Goal: Task Accomplishment & Management: Manage account settings

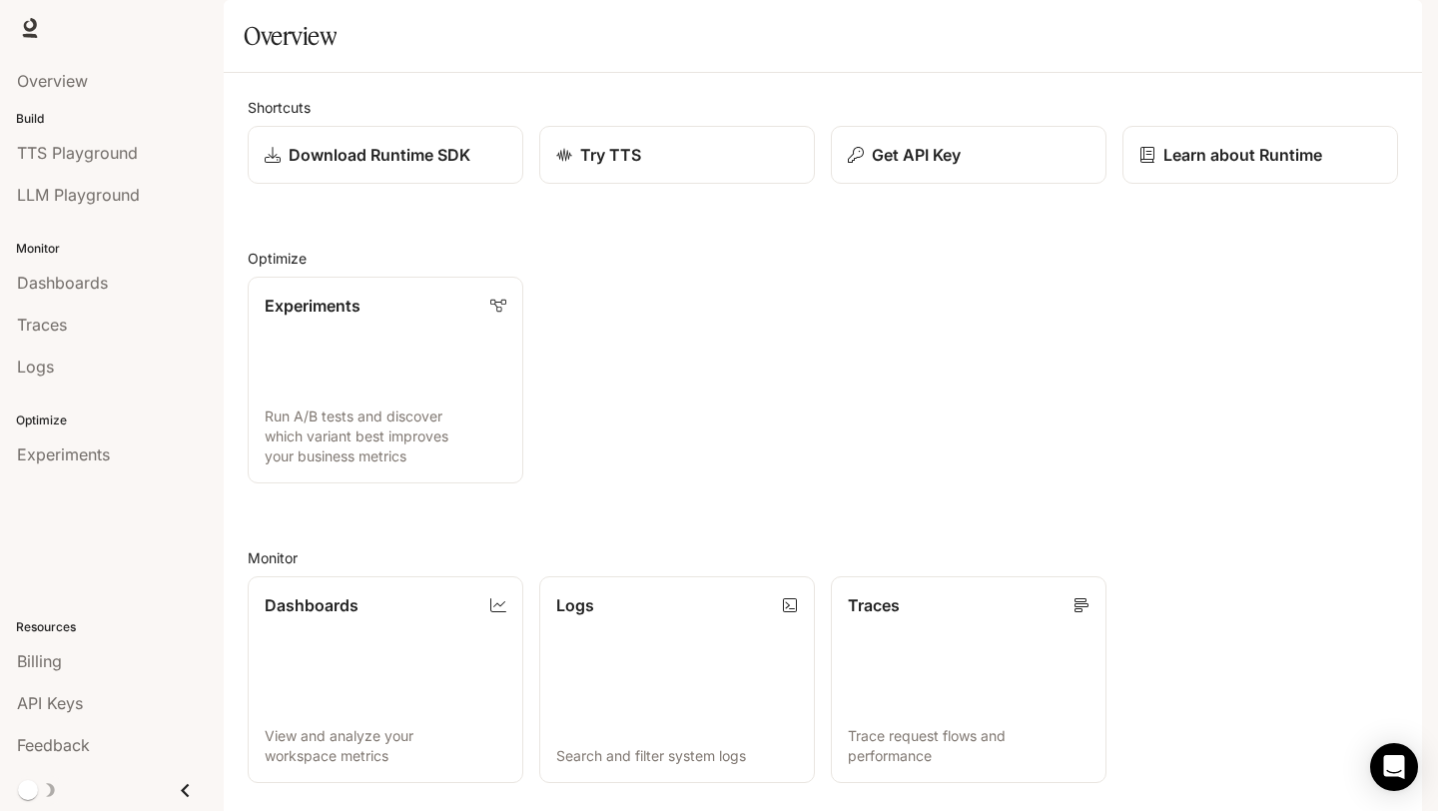
click at [1386, 36] on div "button" at bounding box center [1394, 28] width 28 height 28
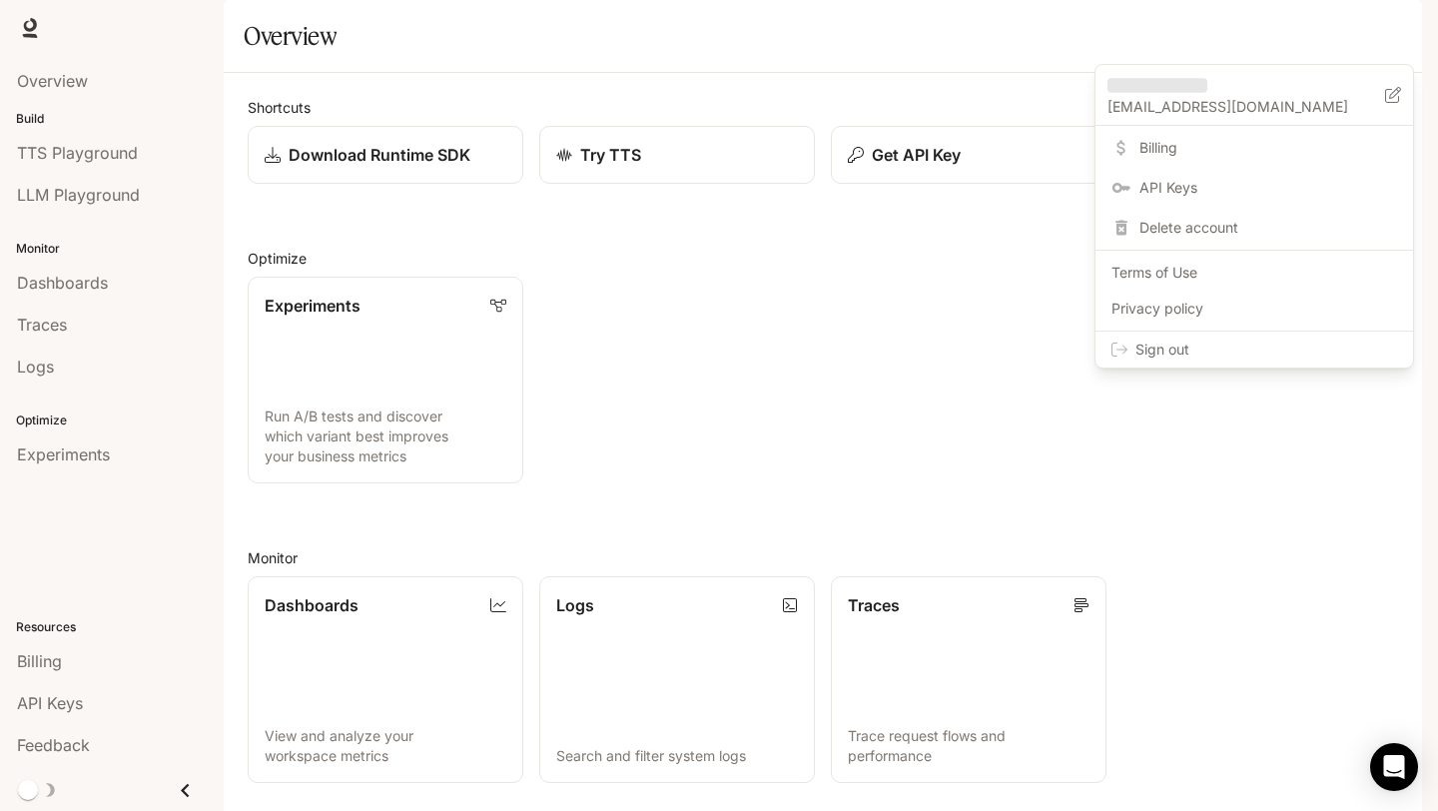
click at [1005, 101] on div at bounding box center [719, 405] width 1438 height 811
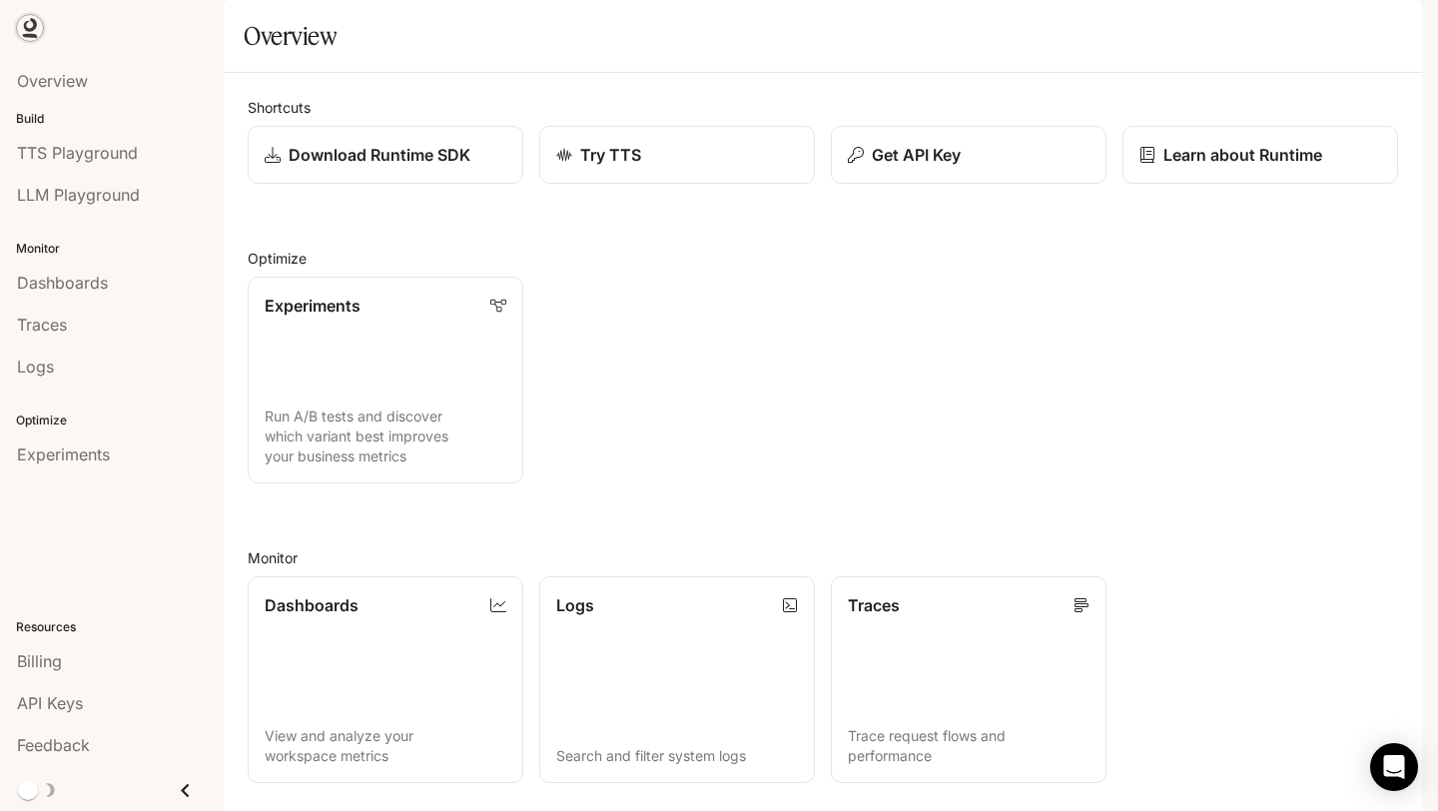
click at [31, 33] on icon at bounding box center [30, 28] width 20 height 20
click at [956, 185] on button "Get API Key" at bounding box center [969, 155] width 279 height 59
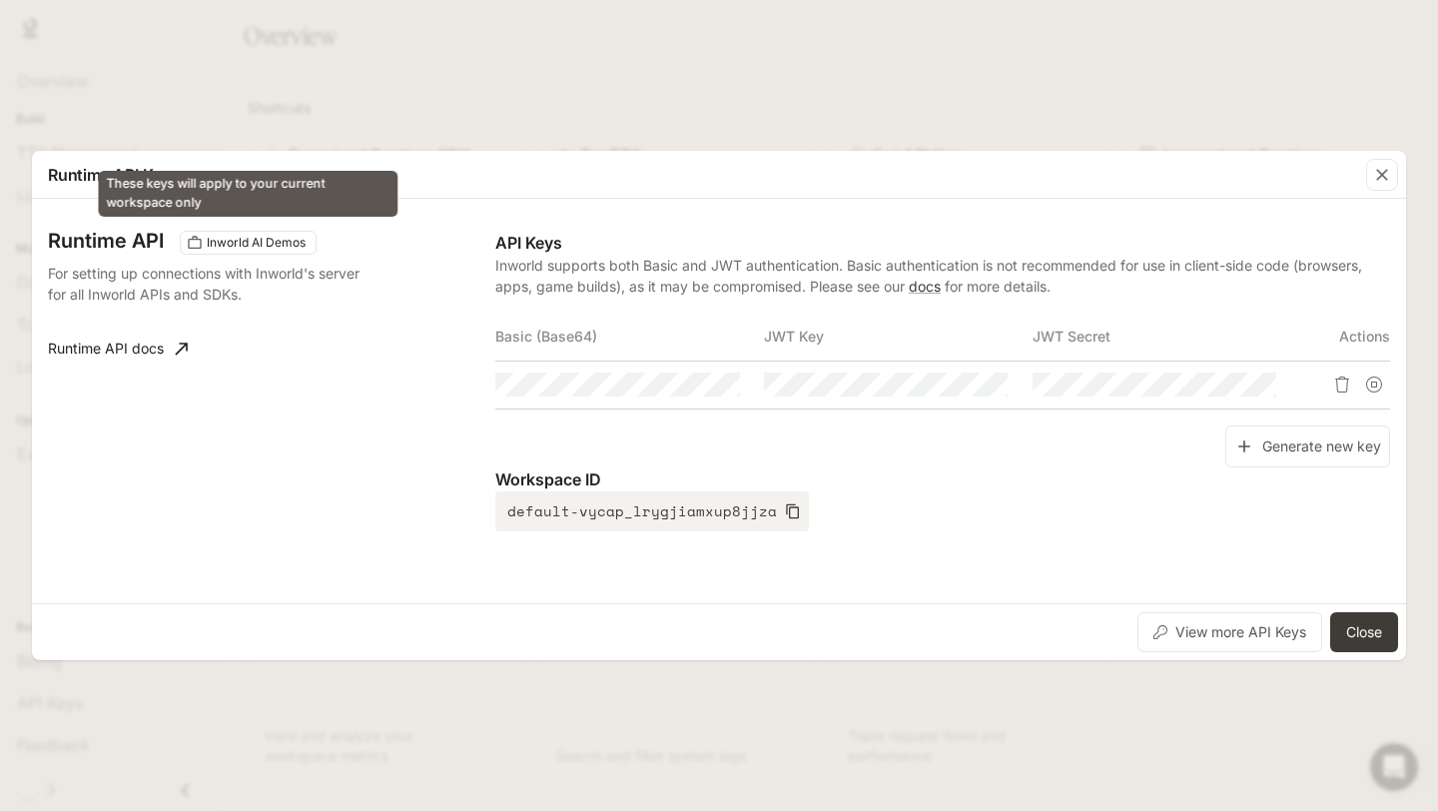
click at [240, 252] on div "Inworld AI Demos" at bounding box center [248, 243] width 137 height 24
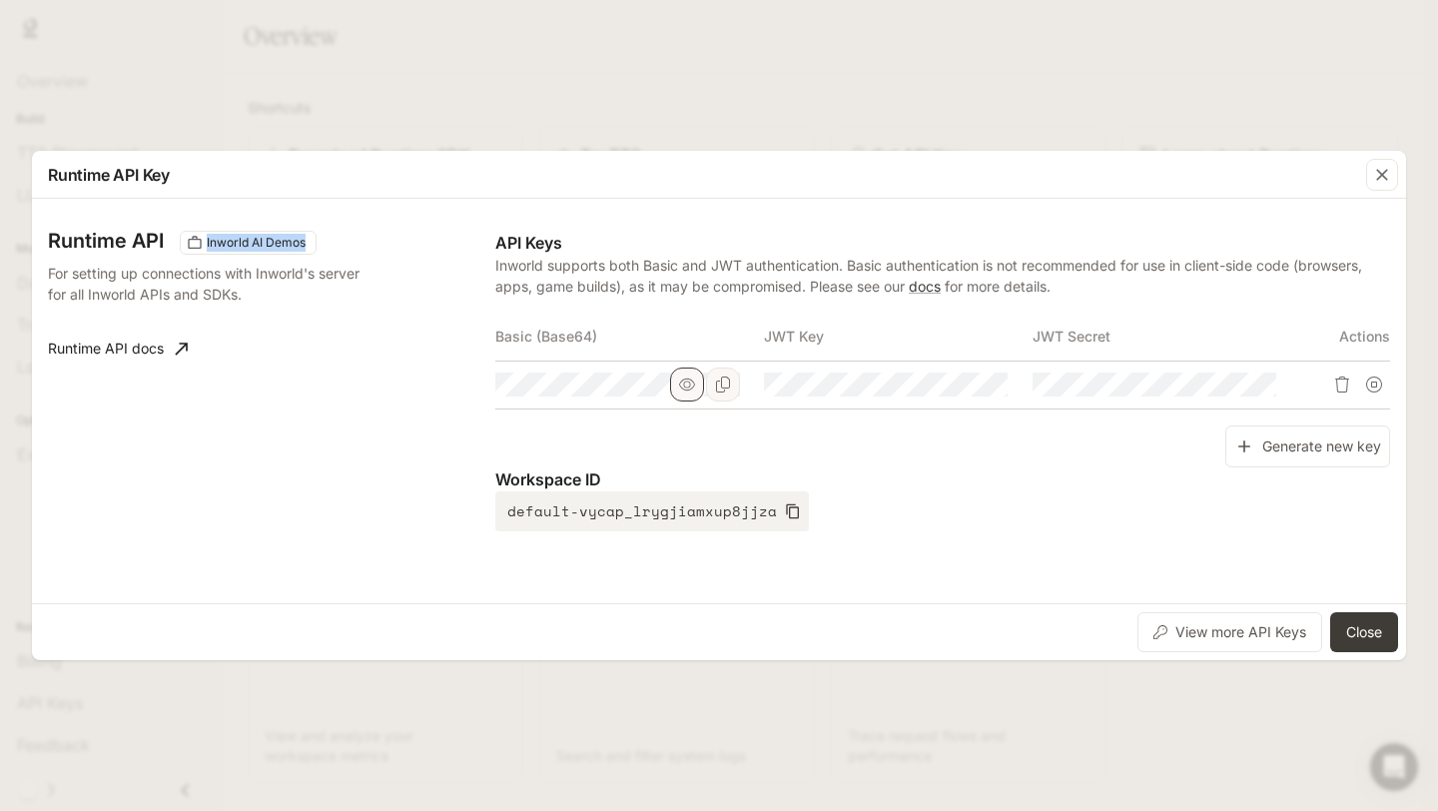
click at [685, 384] on icon "button" at bounding box center [687, 384] width 16 height 16
click at [957, 389] on icon "button" at bounding box center [955, 384] width 16 height 12
click at [1227, 383] on icon "button" at bounding box center [1223, 384] width 16 height 16
click at [723, 383] on icon "Copy Basic (Base64)" at bounding box center [723, 384] width 16 height 16
click at [186, 327] on div "Runtime API Inworld AI Demos For setting up connections with Inworld's server f…" at bounding box center [271, 381] width 447 height 300
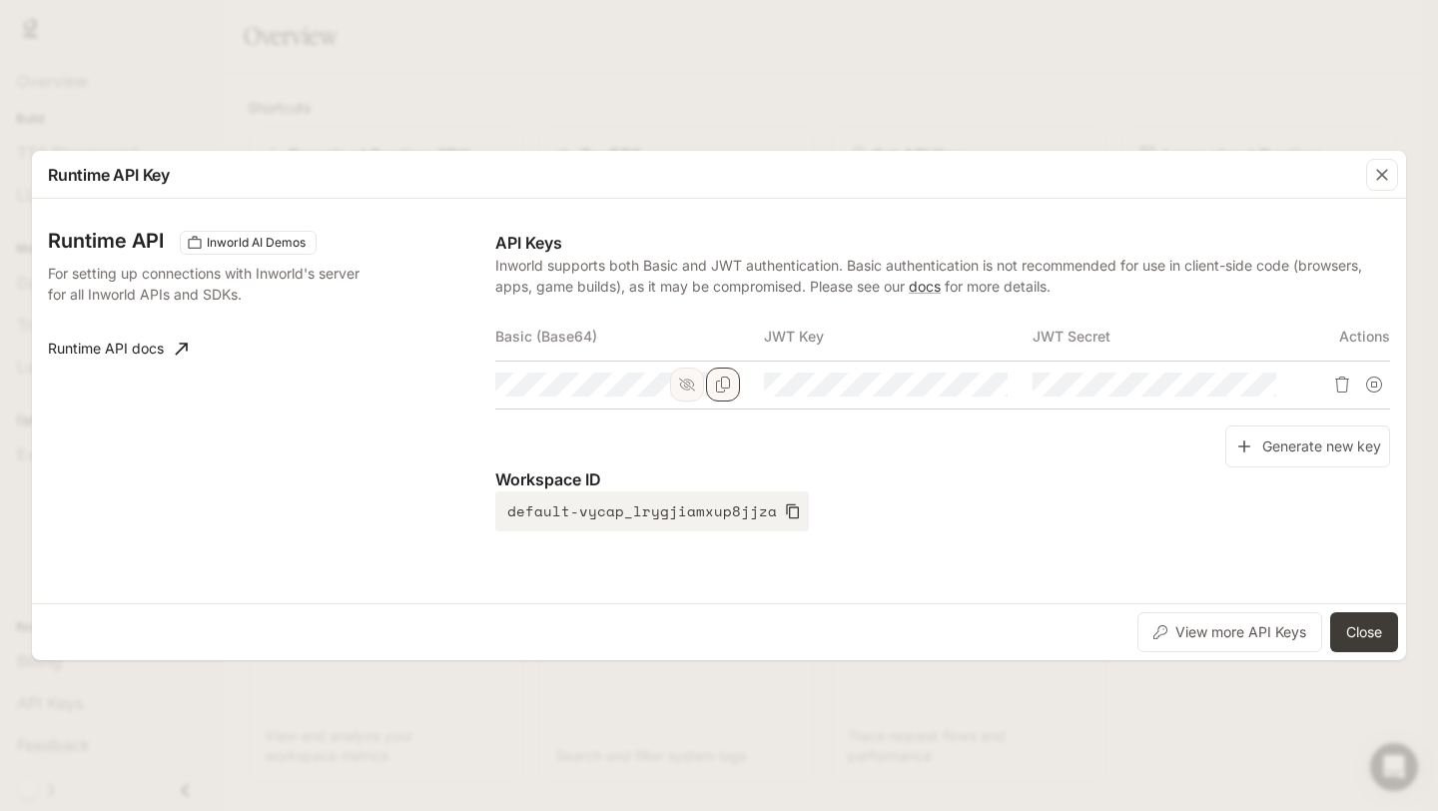
click at [1366, 600] on div "Runtime API Inworld AI Demos For setting up connections with Inworld's server f…" at bounding box center [719, 401] width 1374 height 404
click at [1369, 625] on button "Close" at bounding box center [1364, 632] width 68 height 40
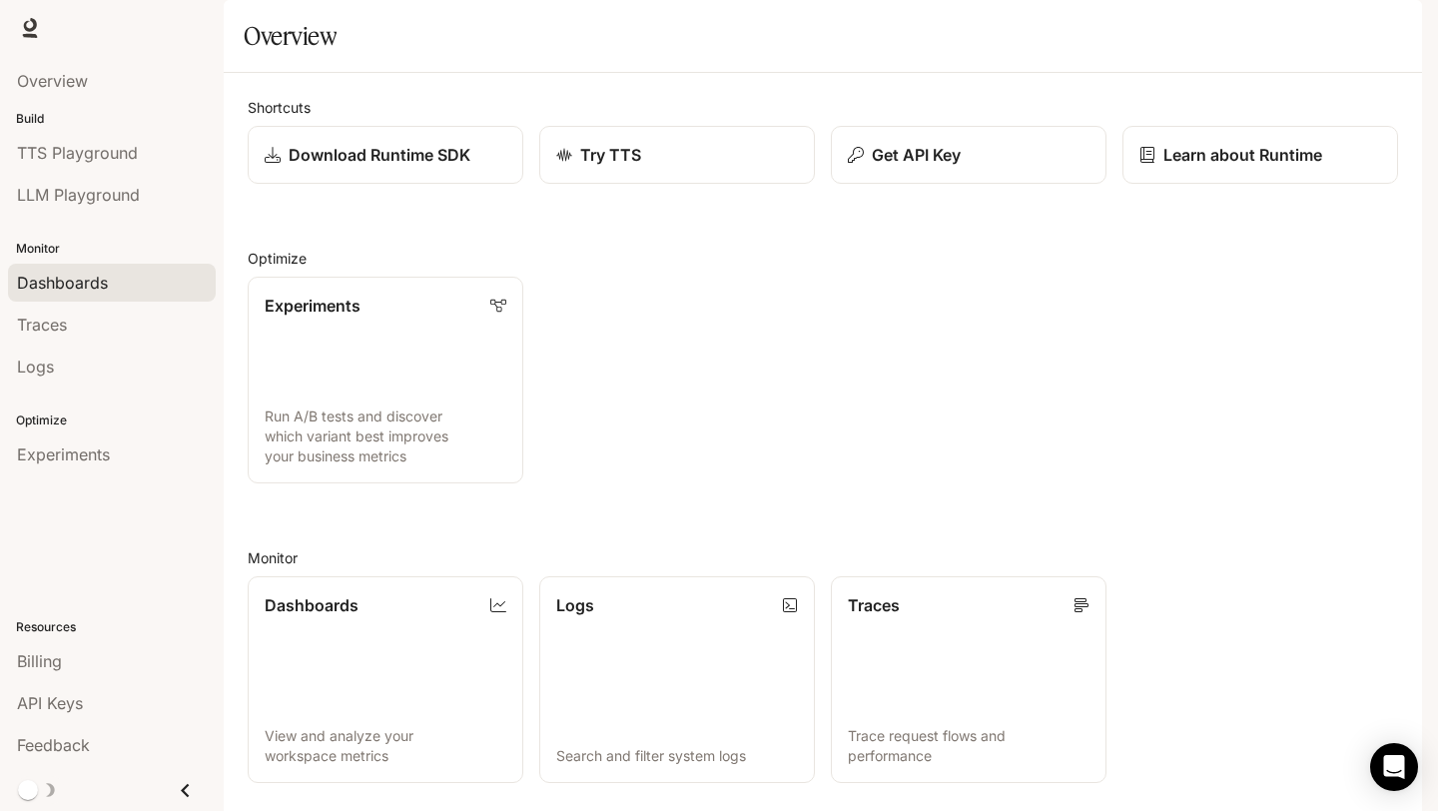
click at [72, 288] on span "Dashboards" at bounding box center [62, 283] width 91 height 24
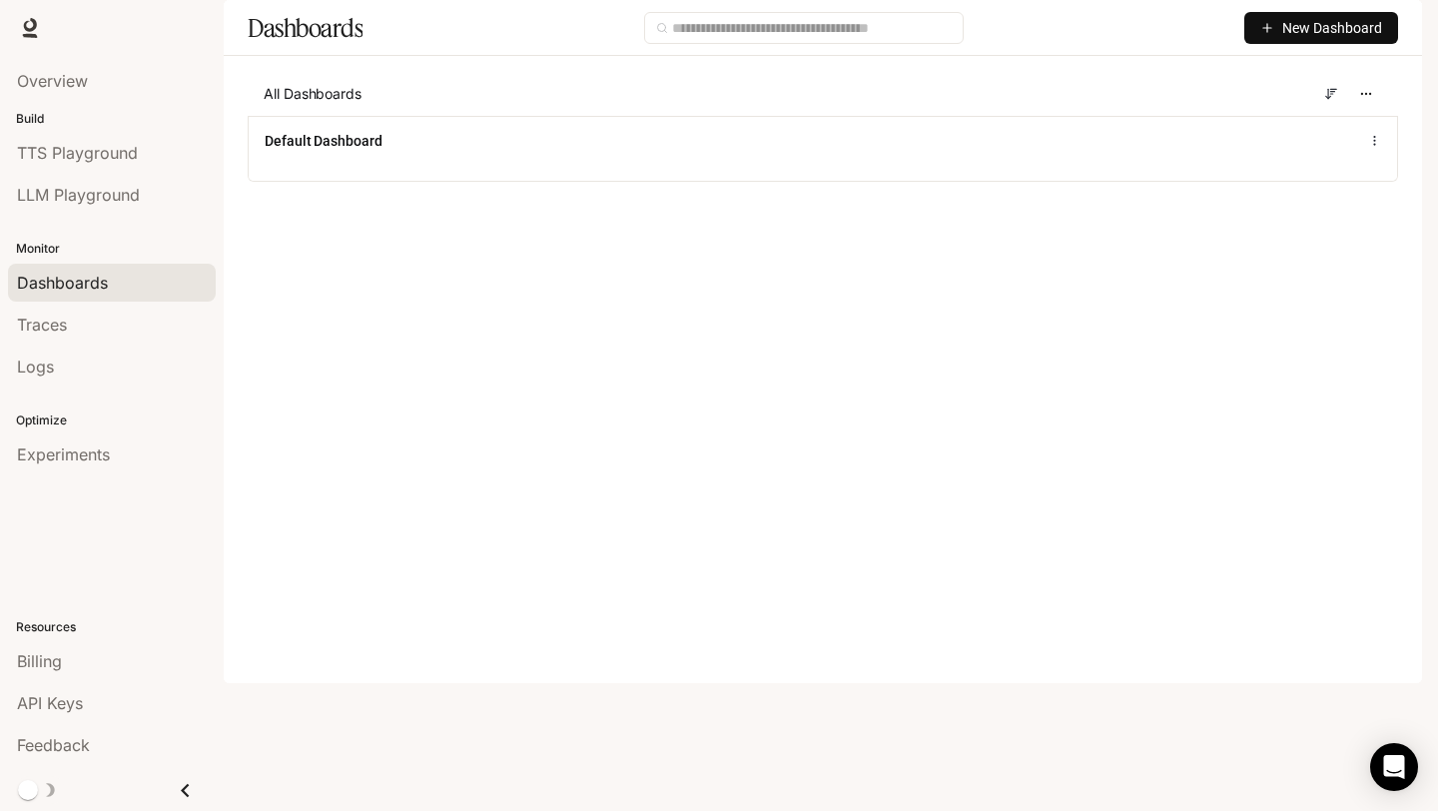
click at [1287, 39] on span "New Dashboard" at bounding box center [1332, 28] width 100 height 22
click at [1227, 212] on div "All Dashboards Default Dashboard" at bounding box center [823, 142] width 1198 height 140
click at [1288, 27] on span "Documentation" at bounding box center [1305, 28] width 99 height 25
click at [819, 125] on div "Dashboards New Dashboard All Dashboards Default Dashboard" at bounding box center [823, 106] width 1198 height 212
click at [80, 318] on div "Traces" at bounding box center [112, 324] width 190 height 24
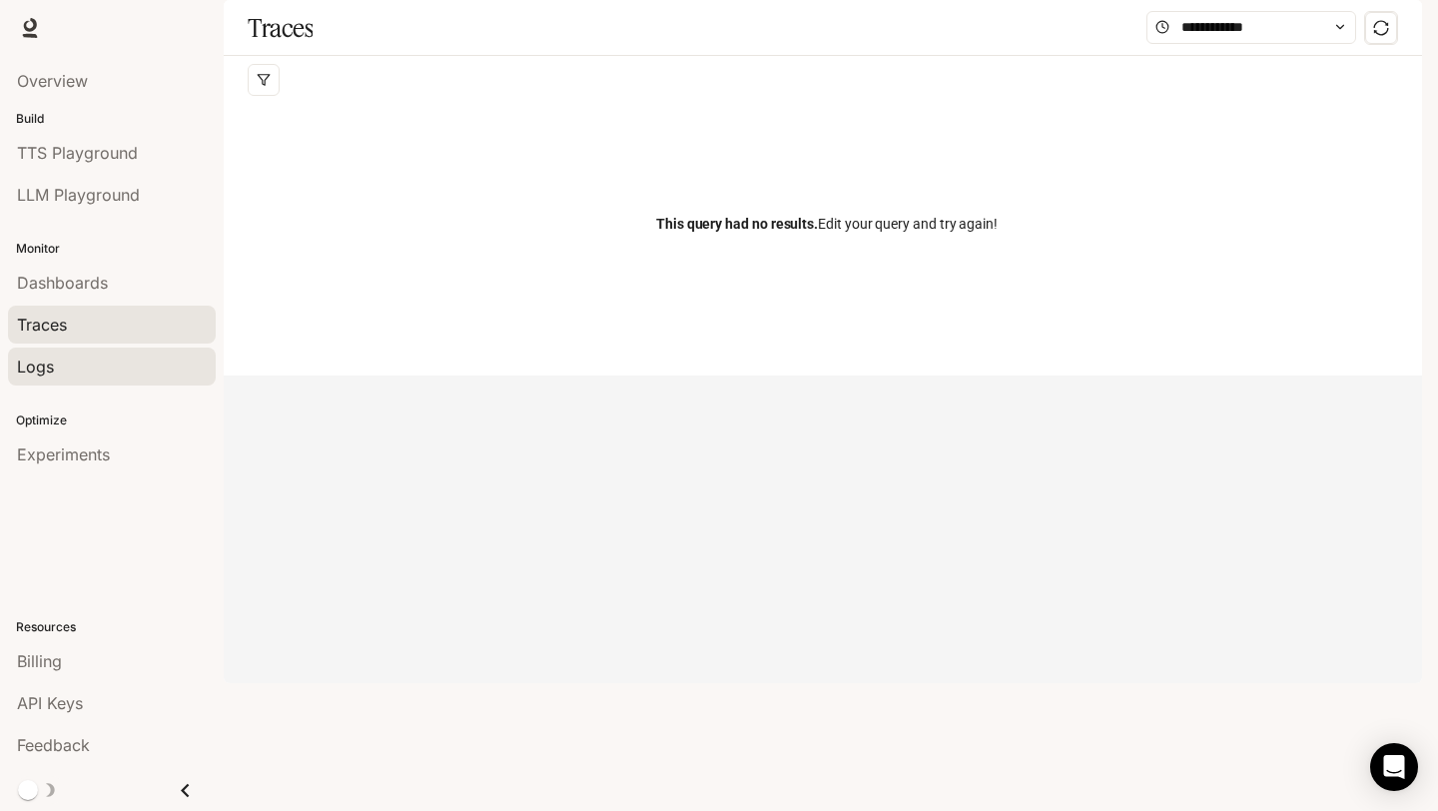
click at [96, 365] on div "Logs" at bounding box center [112, 366] width 190 height 24
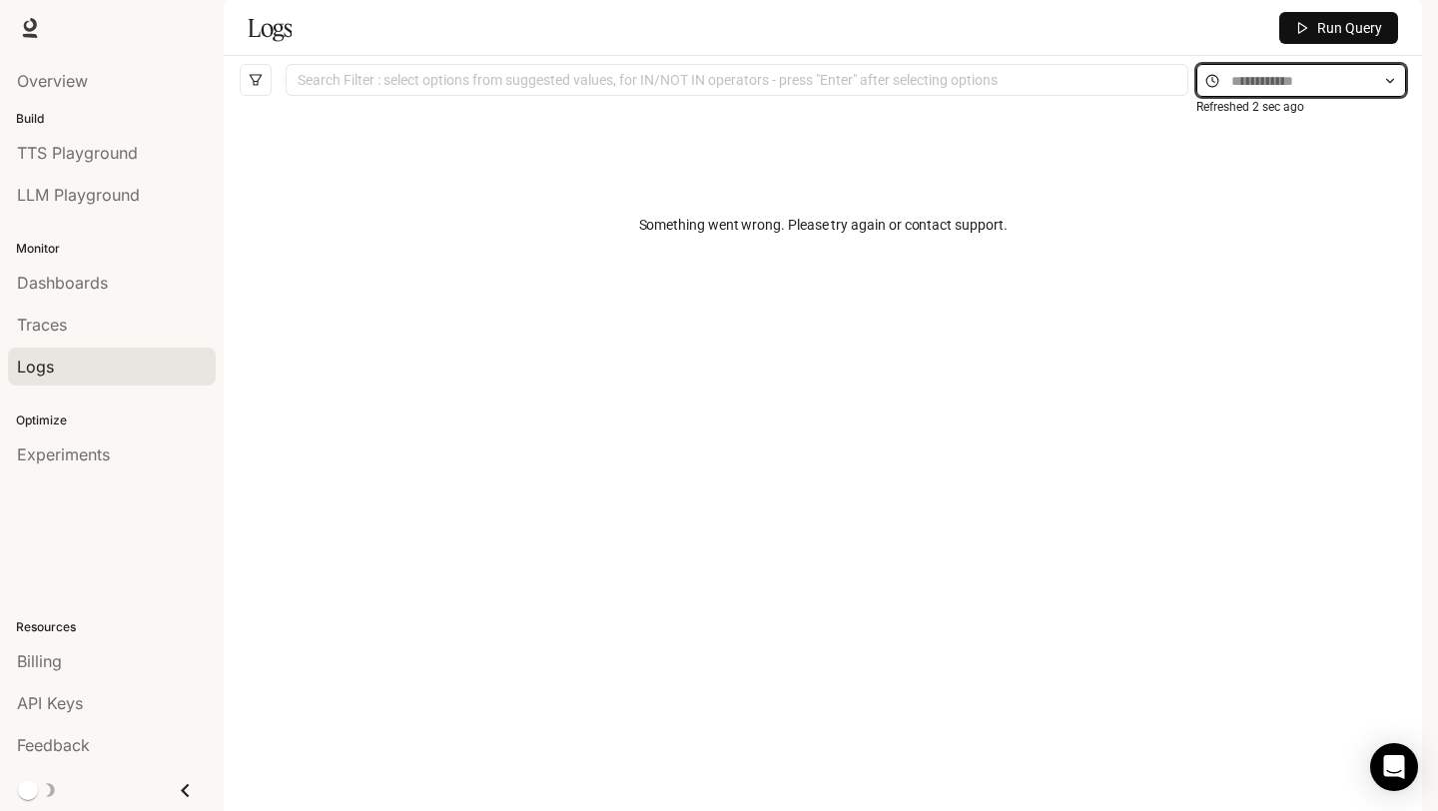
click at [1304, 92] on input "text" at bounding box center [1301, 81] width 140 height 22
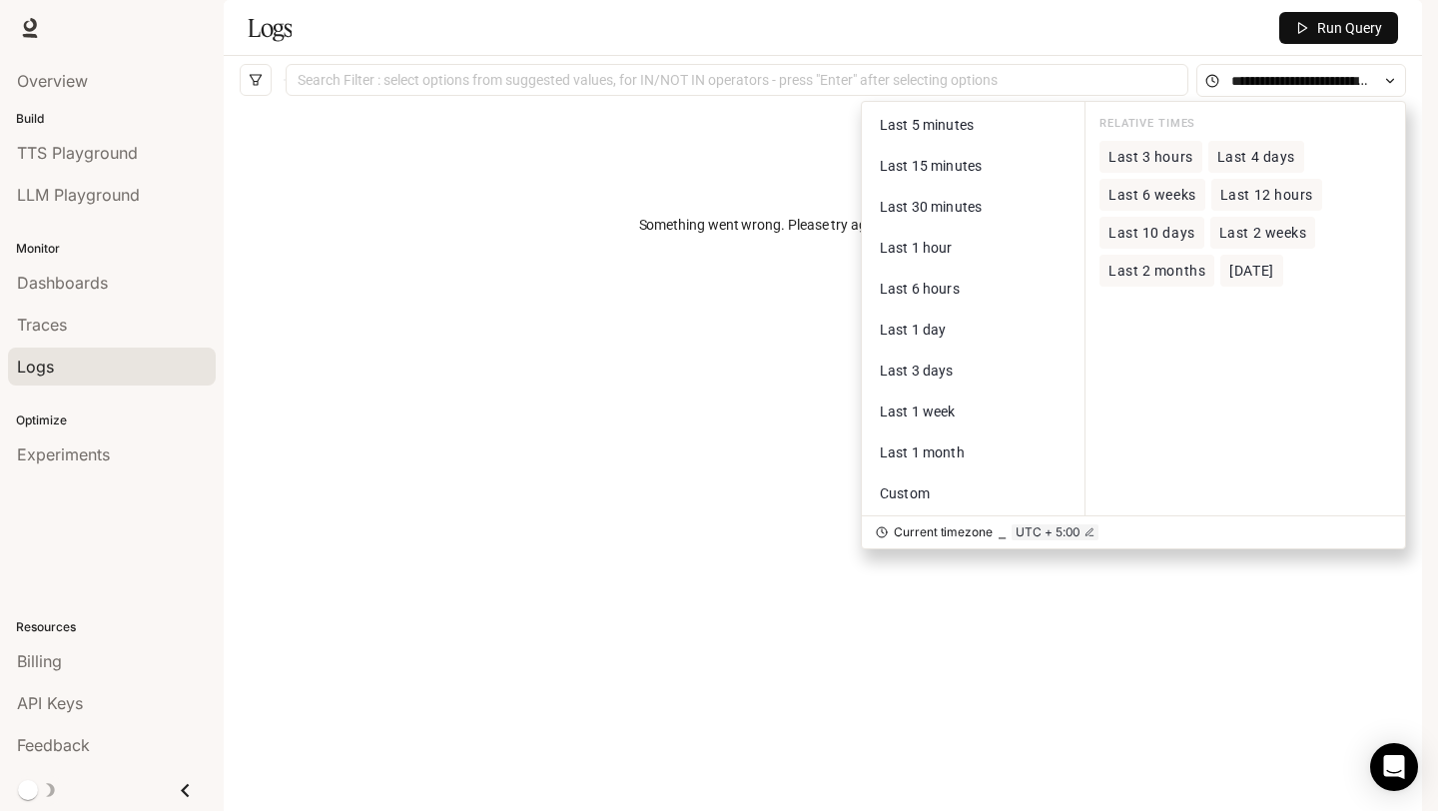
click at [577, 288] on div "Something went wrong. Please try again or contact support." at bounding box center [823, 225] width 1166 height 240
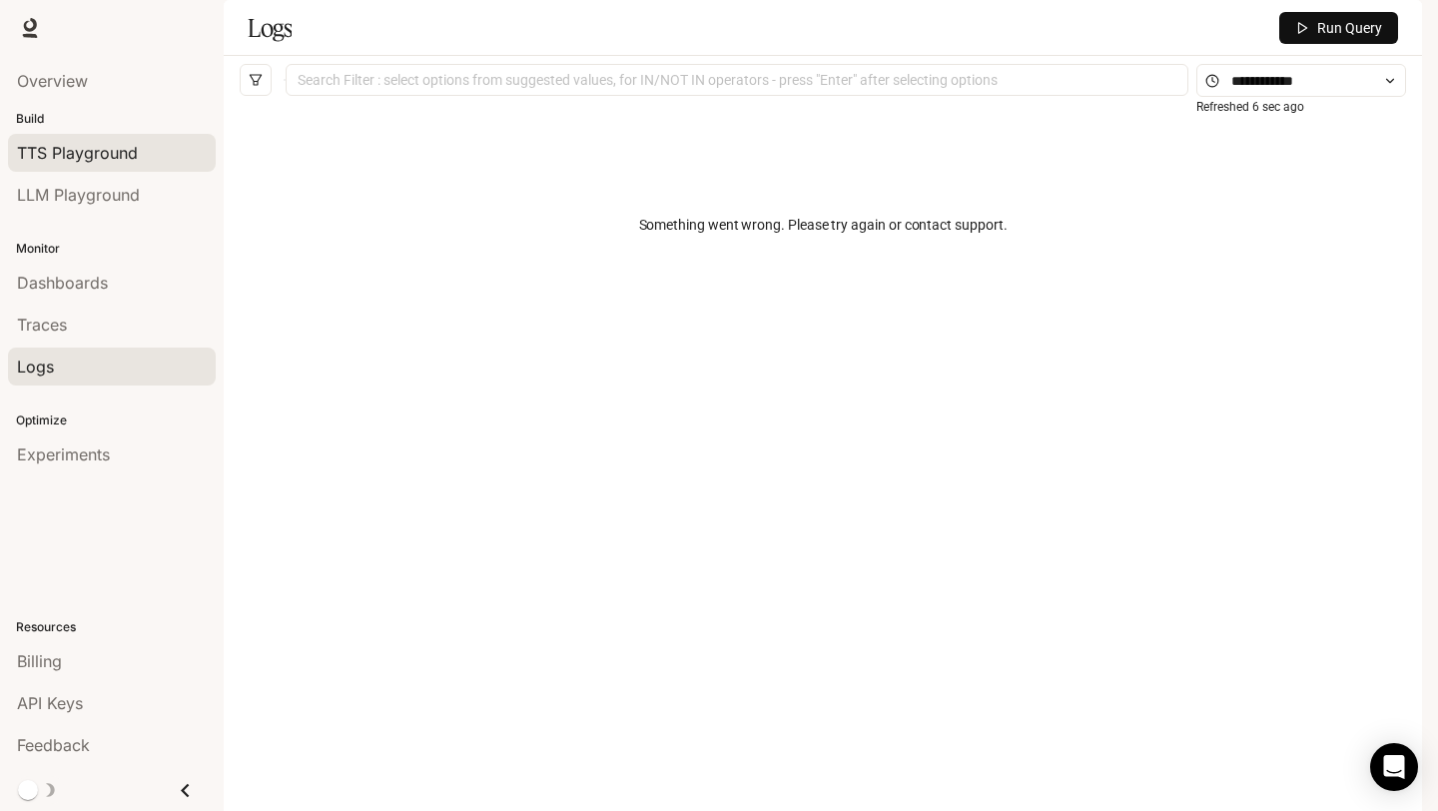
click at [129, 153] on span "TTS Playground" at bounding box center [77, 153] width 121 height 24
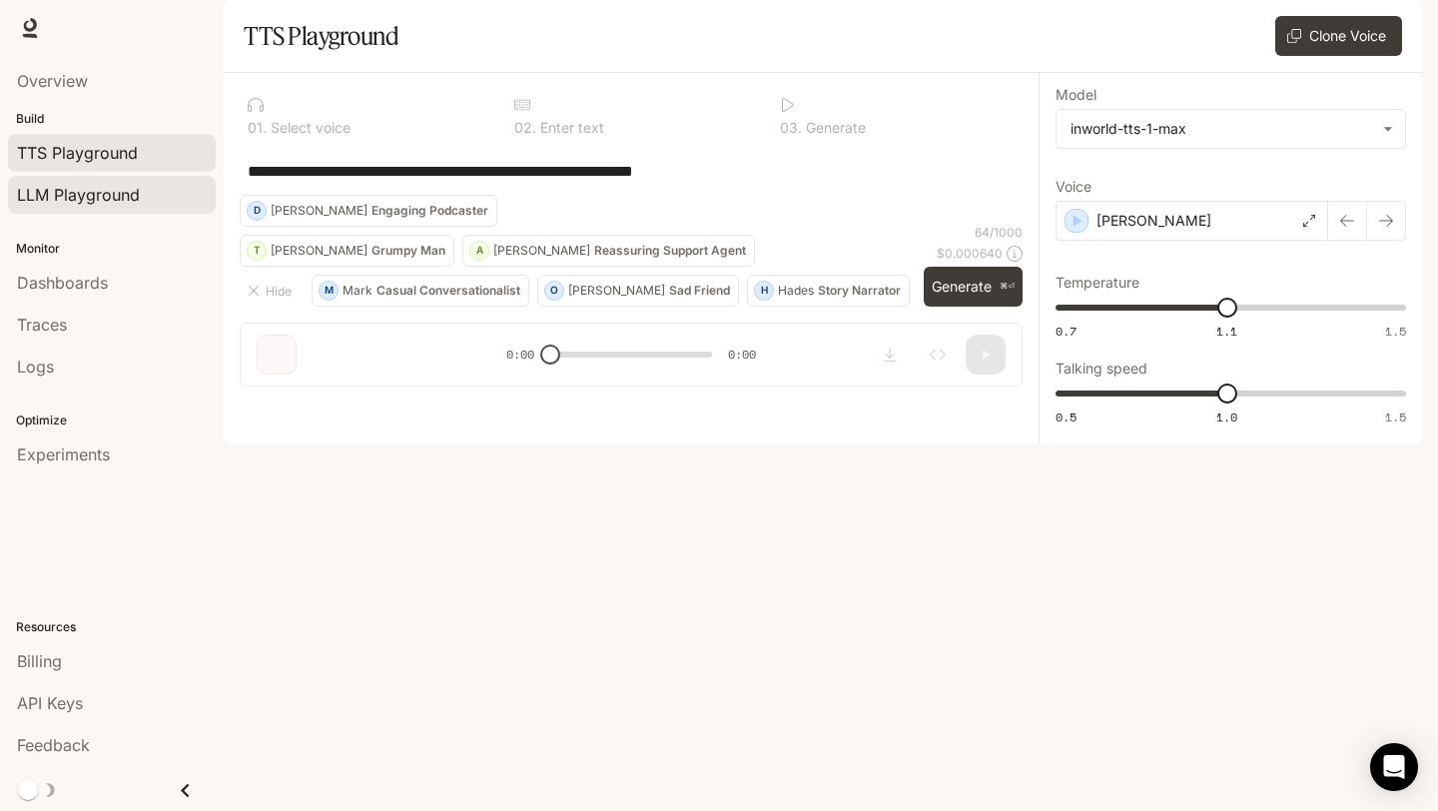
click at [154, 200] on div "LLM Playground" at bounding box center [112, 195] width 190 height 24
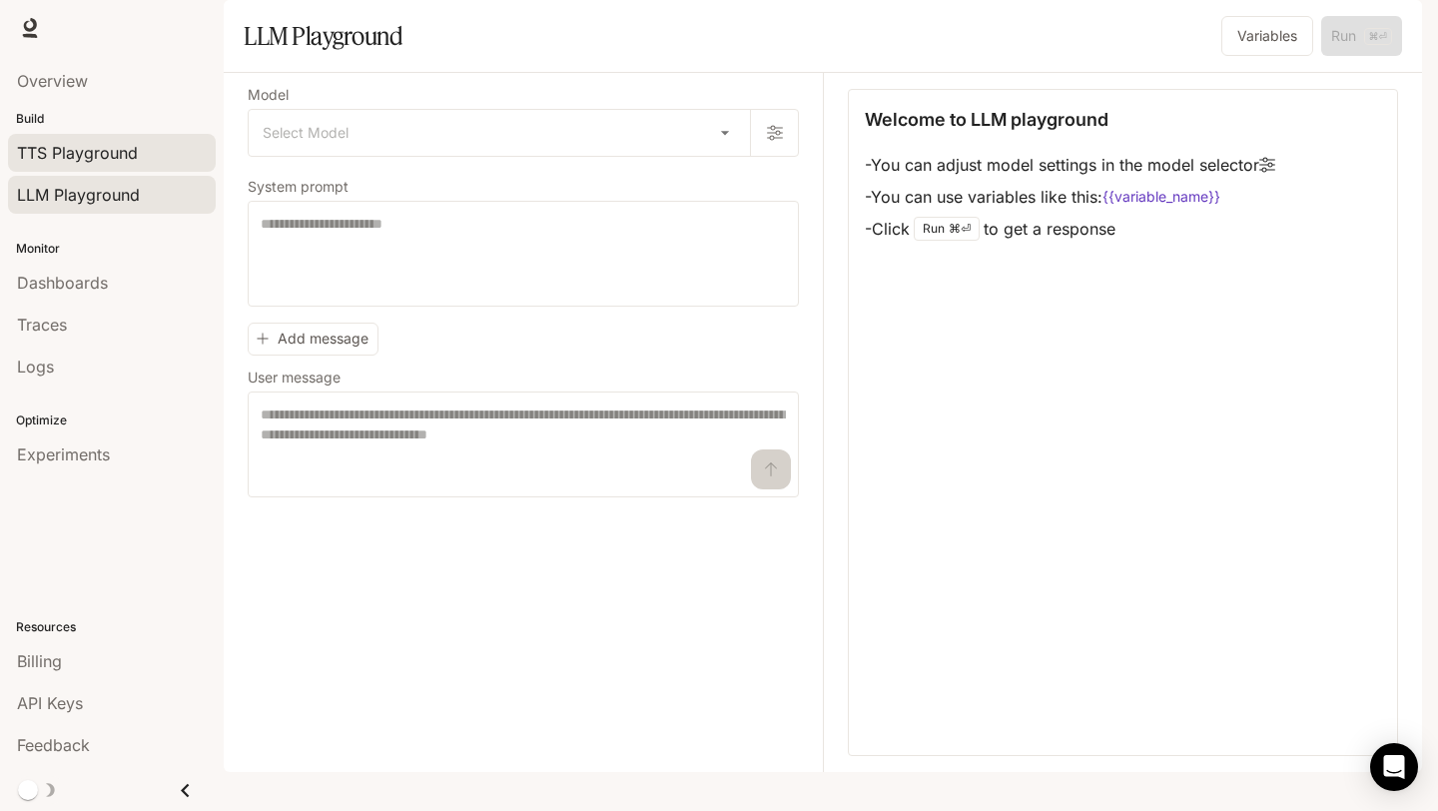
click at [120, 158] on span "TTS Playground" at bounding box center [77, 153] width 121 height 24
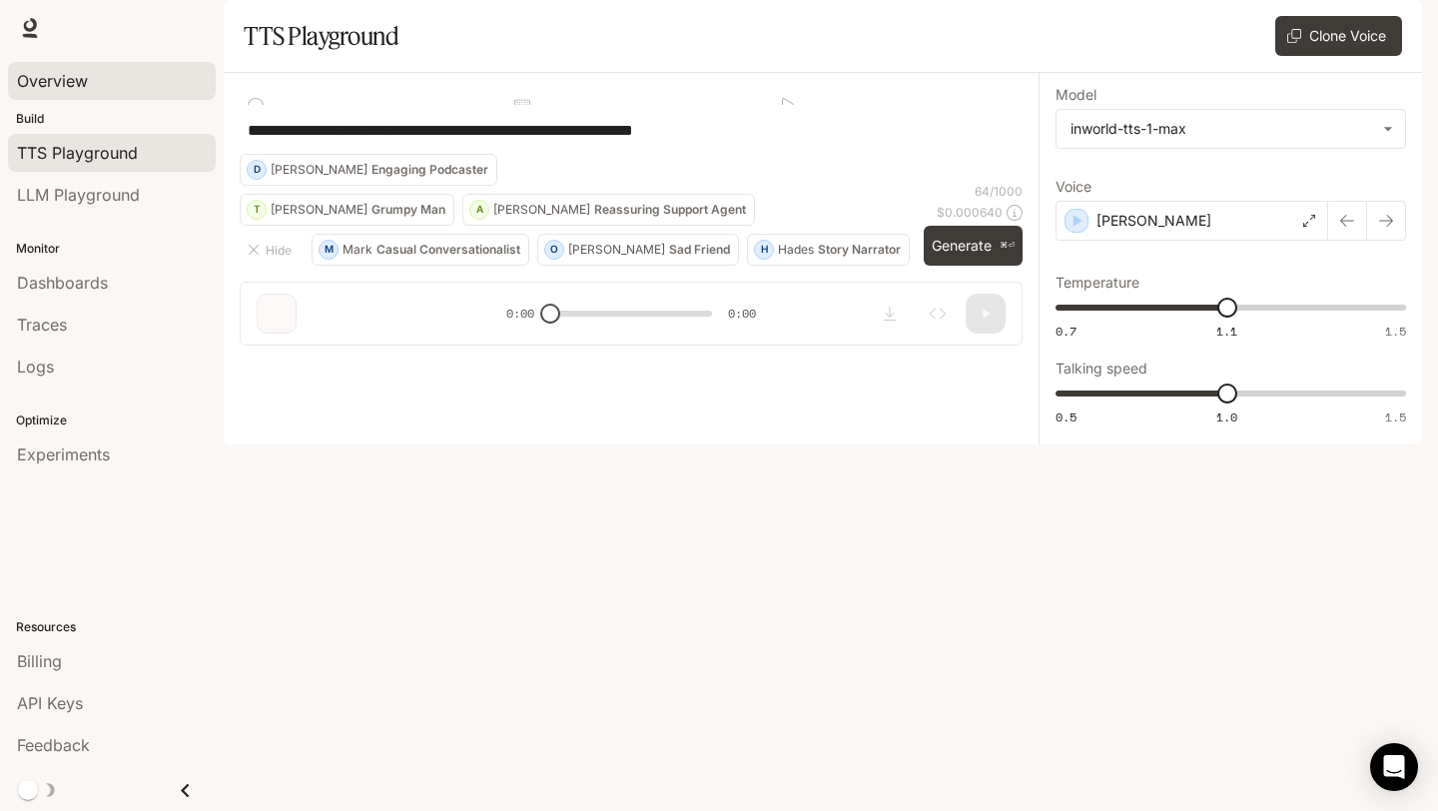
click at [111, 71] on div "Overview" at bounding box center [112, 81] width 190 height 24
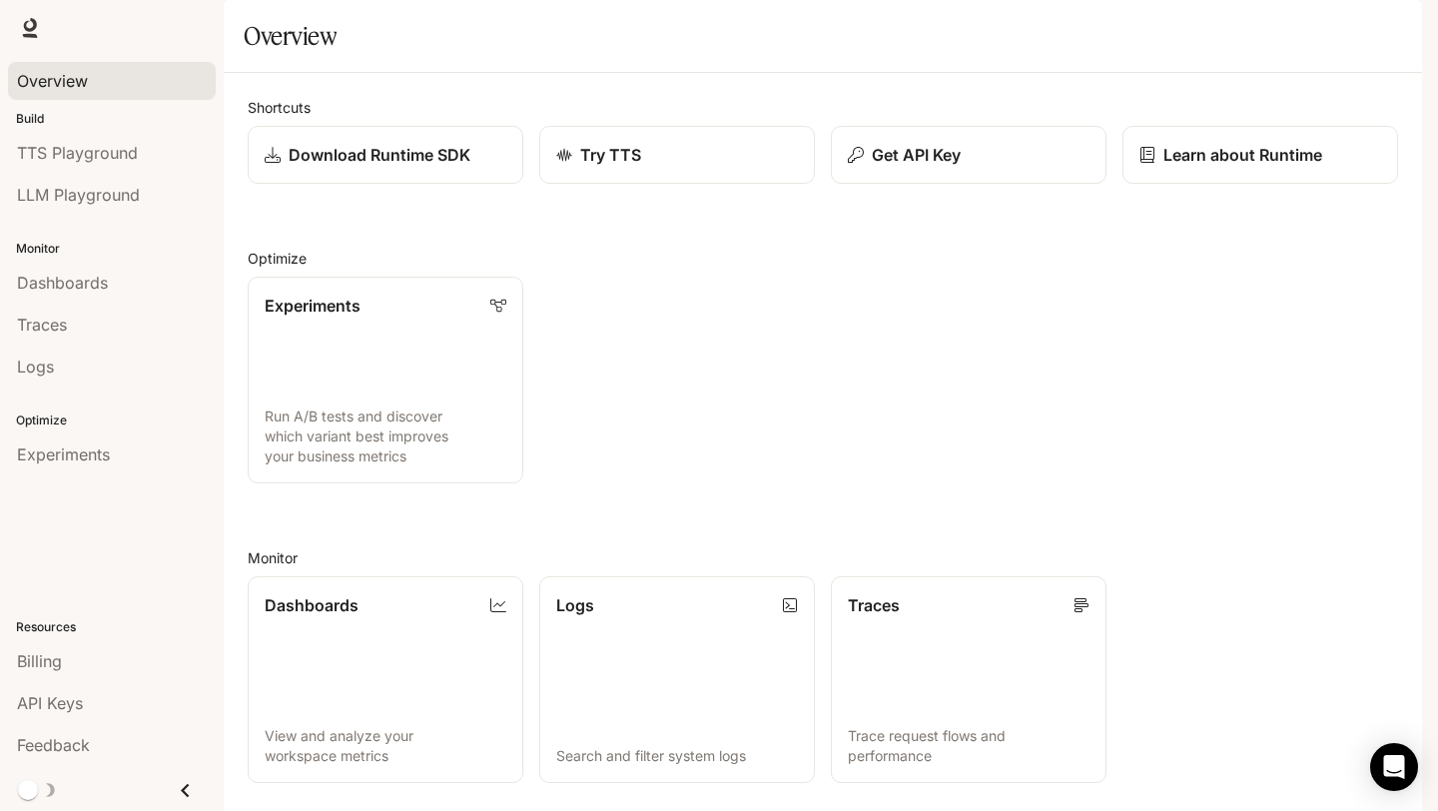
click at [122, 175] on li "LLM Playground" at bounding box center [112, 195] width 224 height 42
click at [153, 198] on div "LLM Playground" at bounding box center [112, 195] width 190 height 24
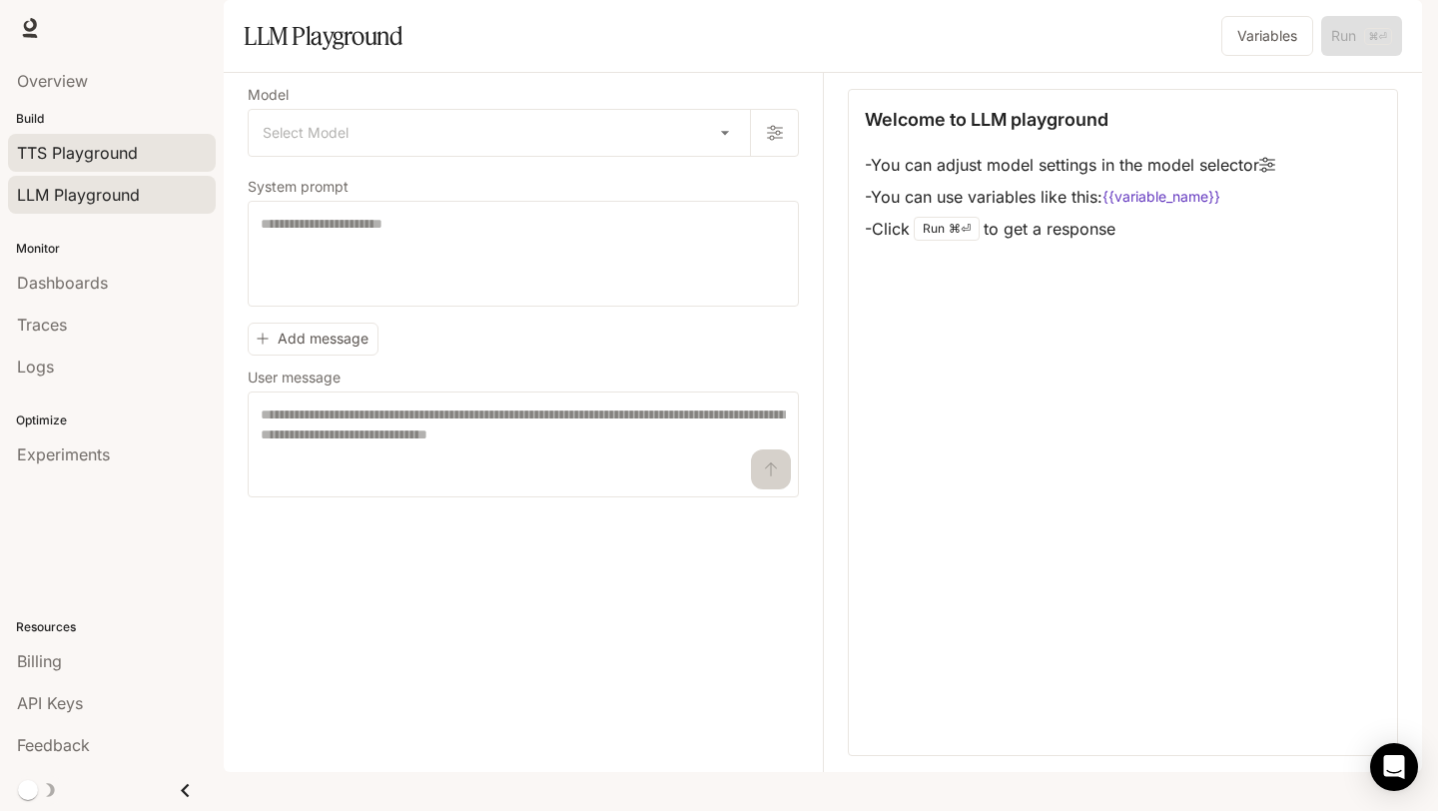
click at [158, 142] on div "TTS Playground" at bounding box center [112, 153] width 190 height 24
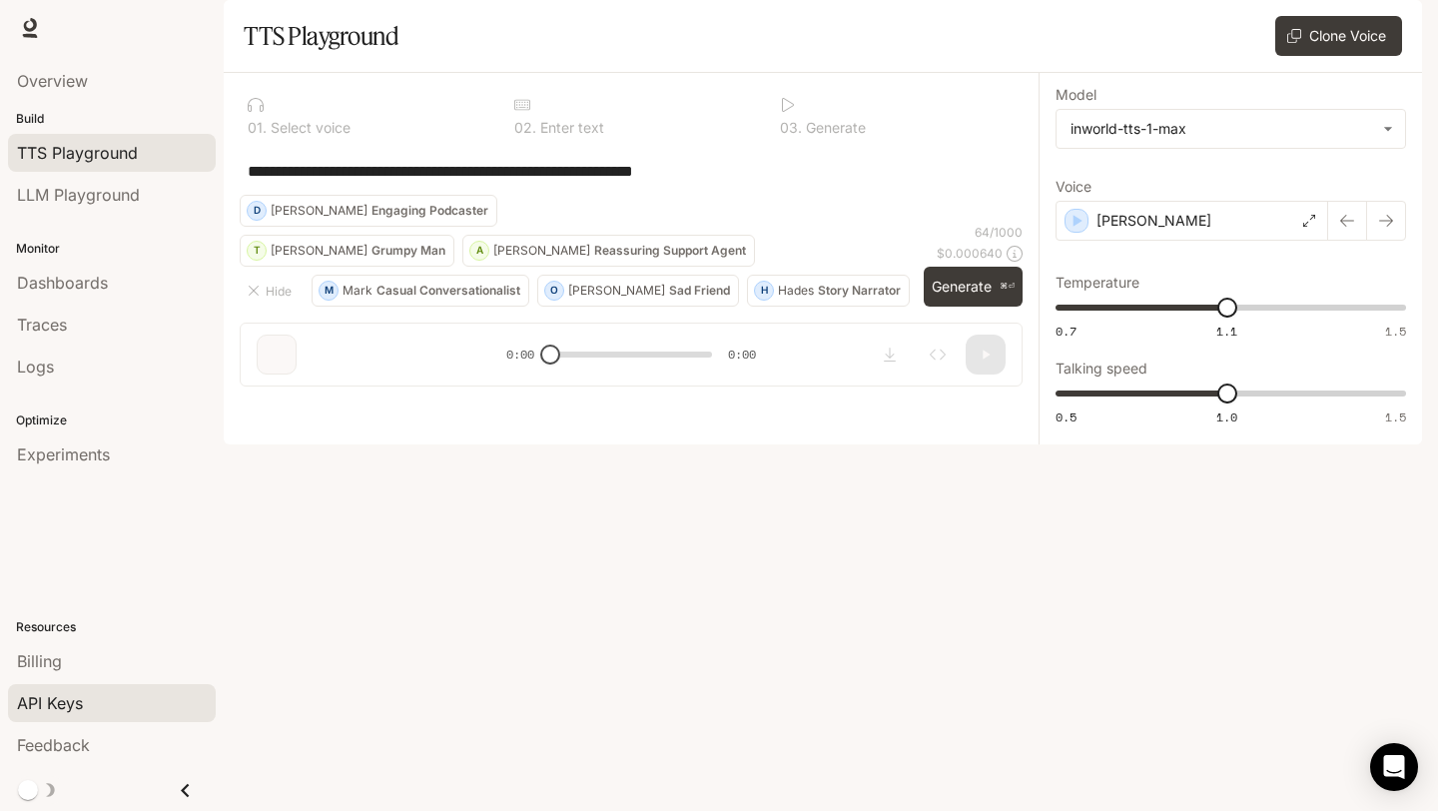
click at [81, 691] on span "API Keys" at bounding box center [50, 703] width 66 height 24
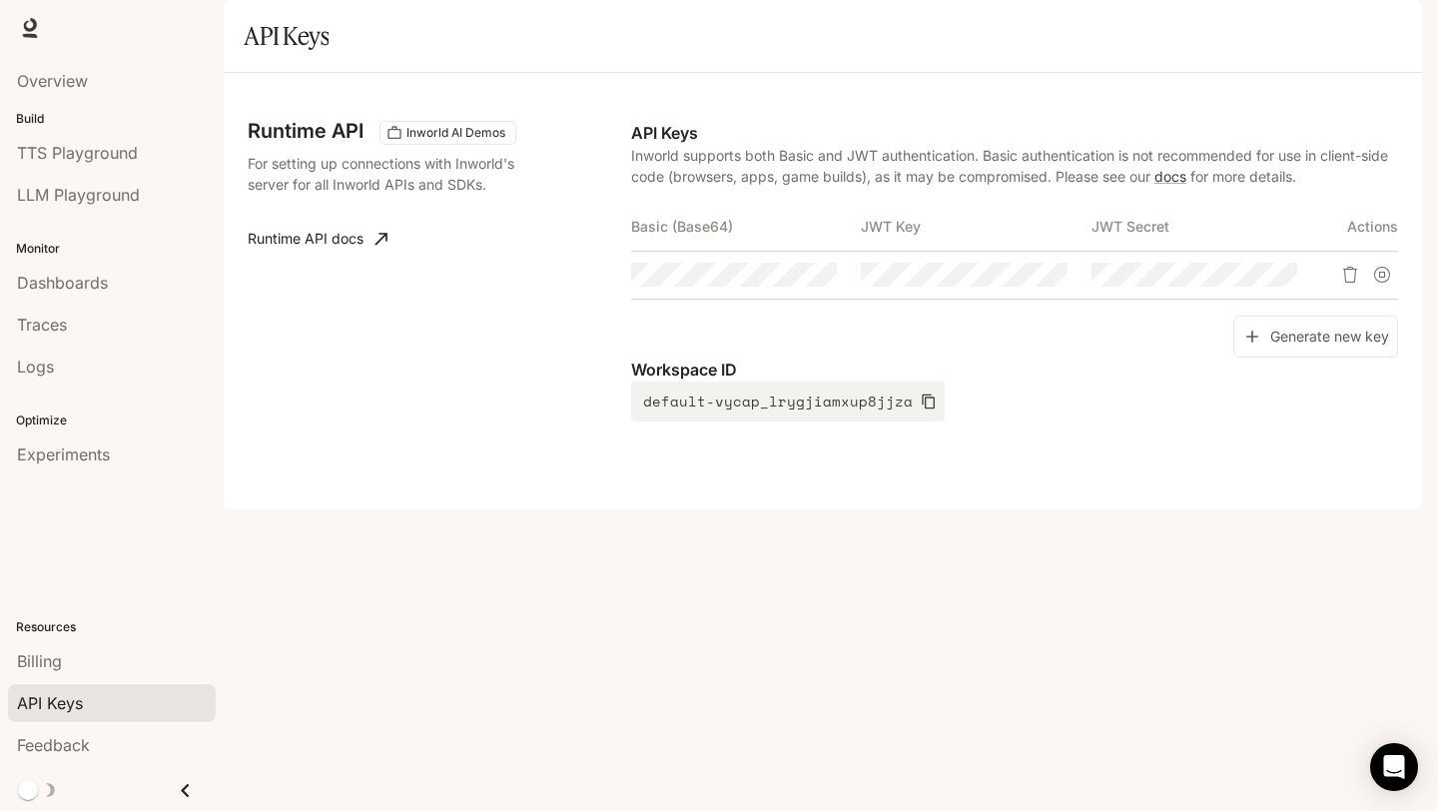
click at [81, 691] on span "API Keys" at bounding box center [50, 703] width 66 height 24
click at [792, 283] on icon "button" at bounding box center [784, 275] width 16 height 16
